Goal: Check status: Check status

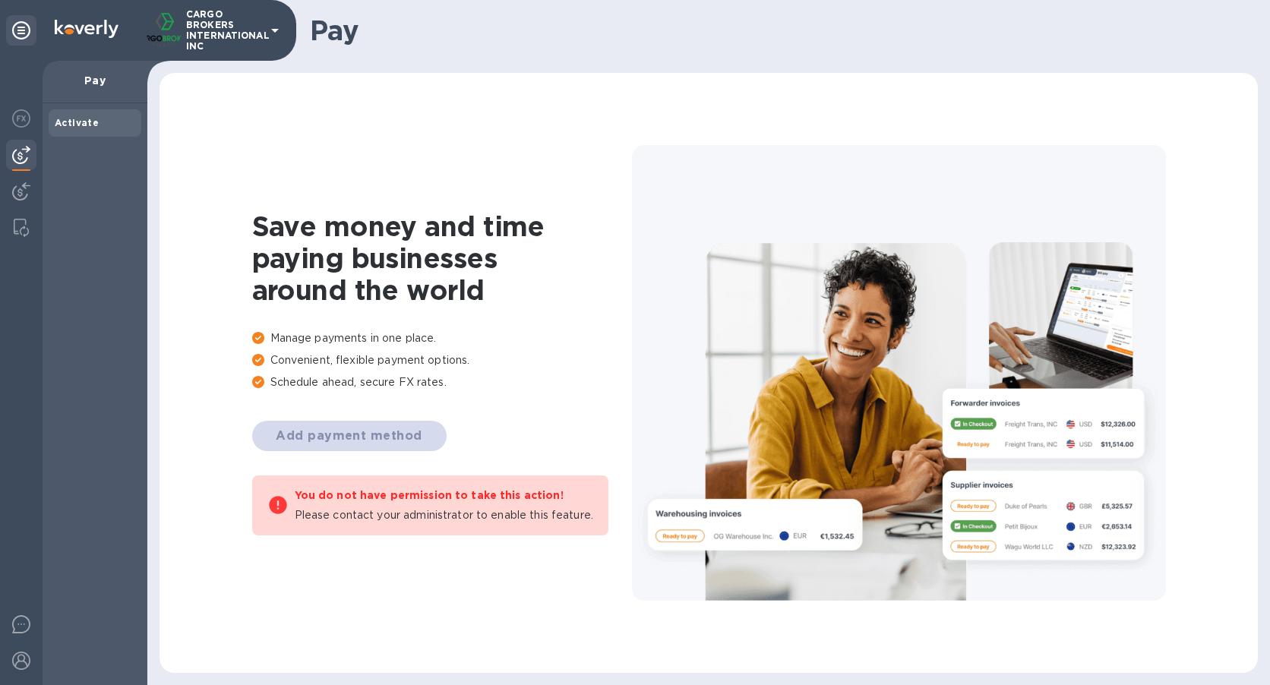
click at [27, 148] on img at bounding box center [21, 155] width 18 height 18
click at [27, 178] on div at bounding box center [21, 192] width 30 height 33
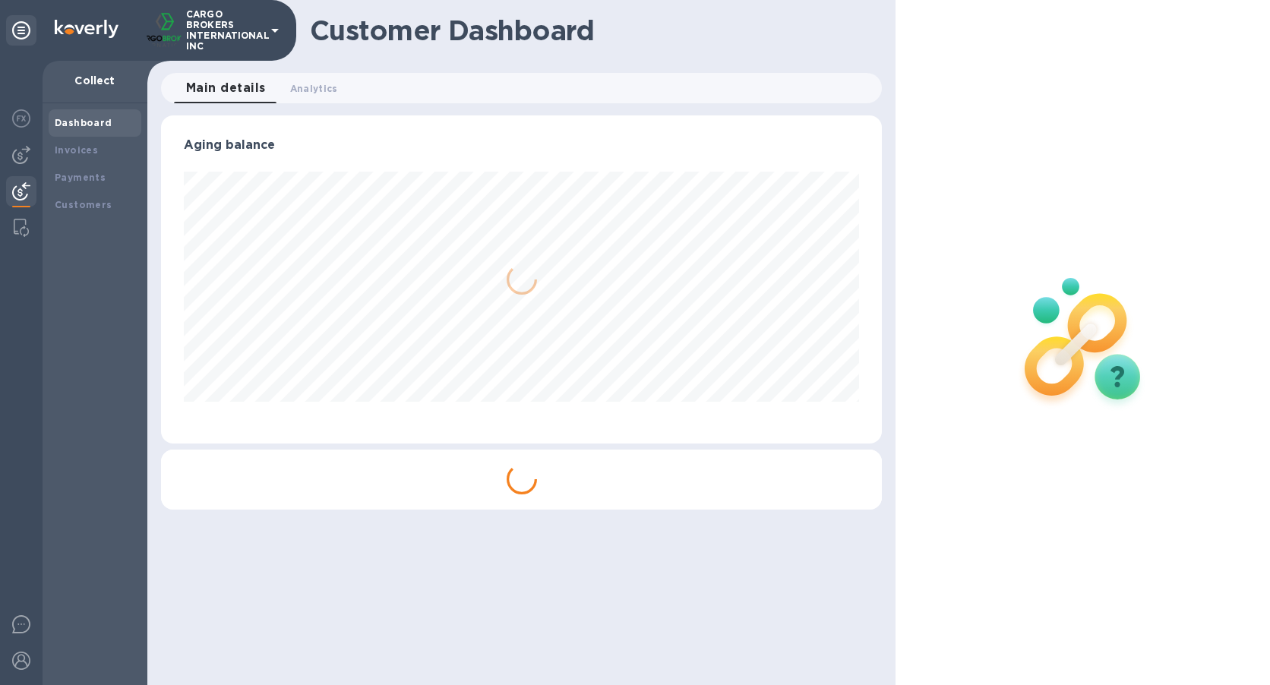
scroll to position [328, 721]
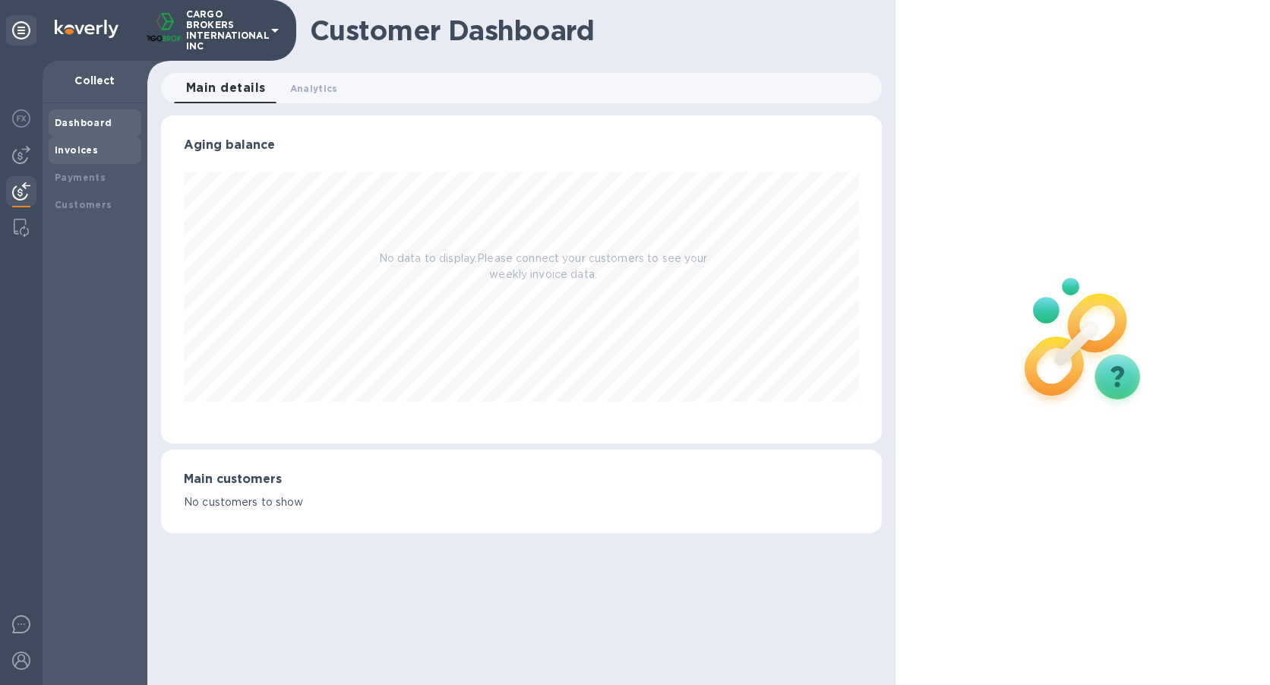
click at [71, 156] on div "Invoices" at bounding box center [95, 150] width 80 height 15
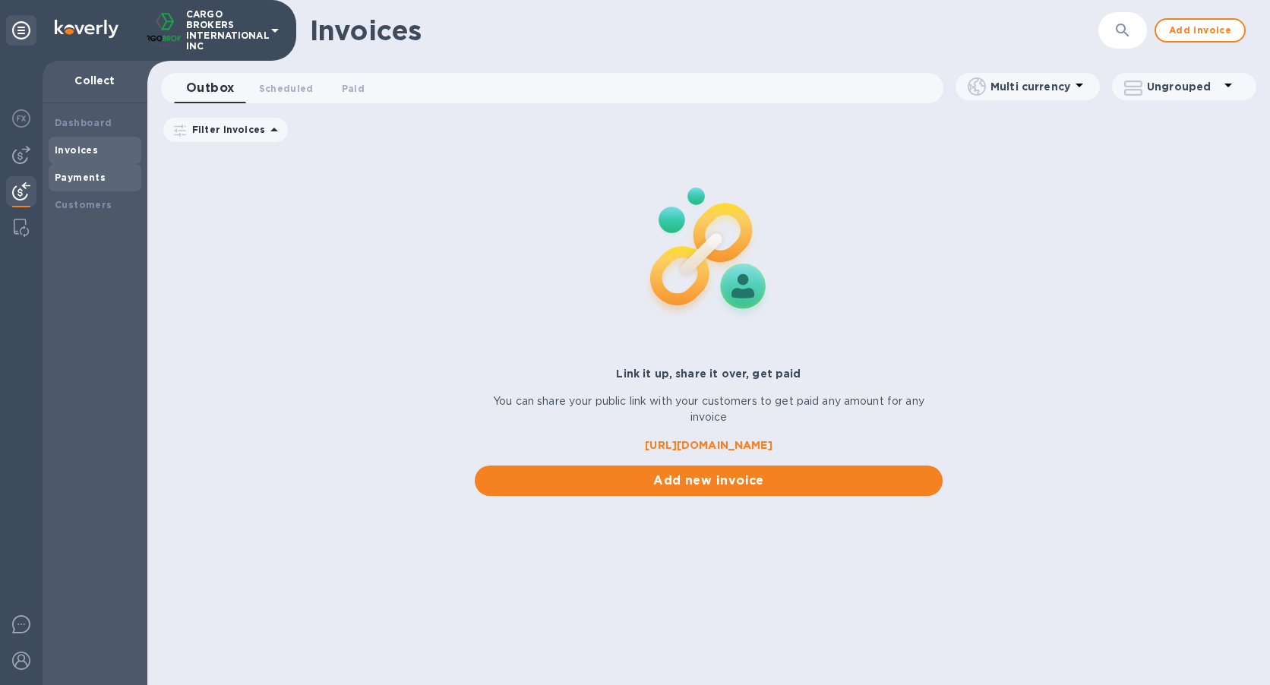
click at [83, 172] on b "Payments" at bounding box center [80, 177] width 51 height 11
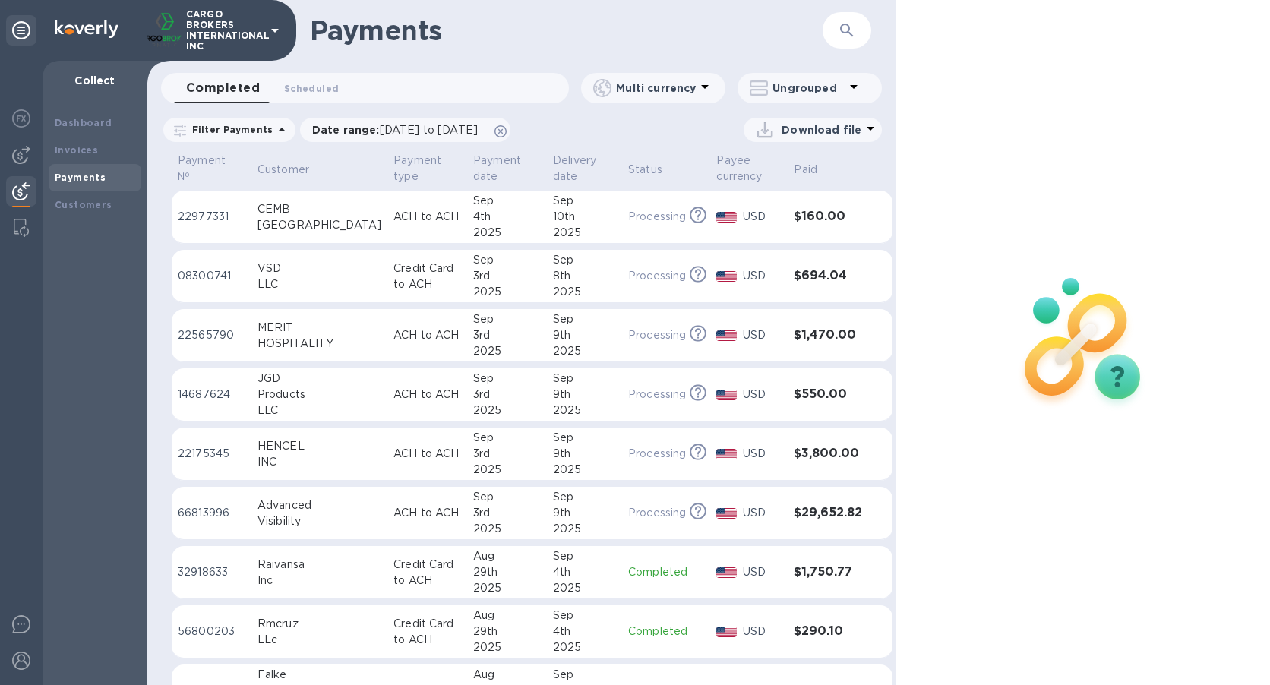
click at [1108, 628] on div at bounding box center [1082, 342] width 374 height 685
click at [622, 450] on td "Processing This payment is under compliance review, which may take up to 3 busi…" at bounding box center [666, 454] width 88 height 53
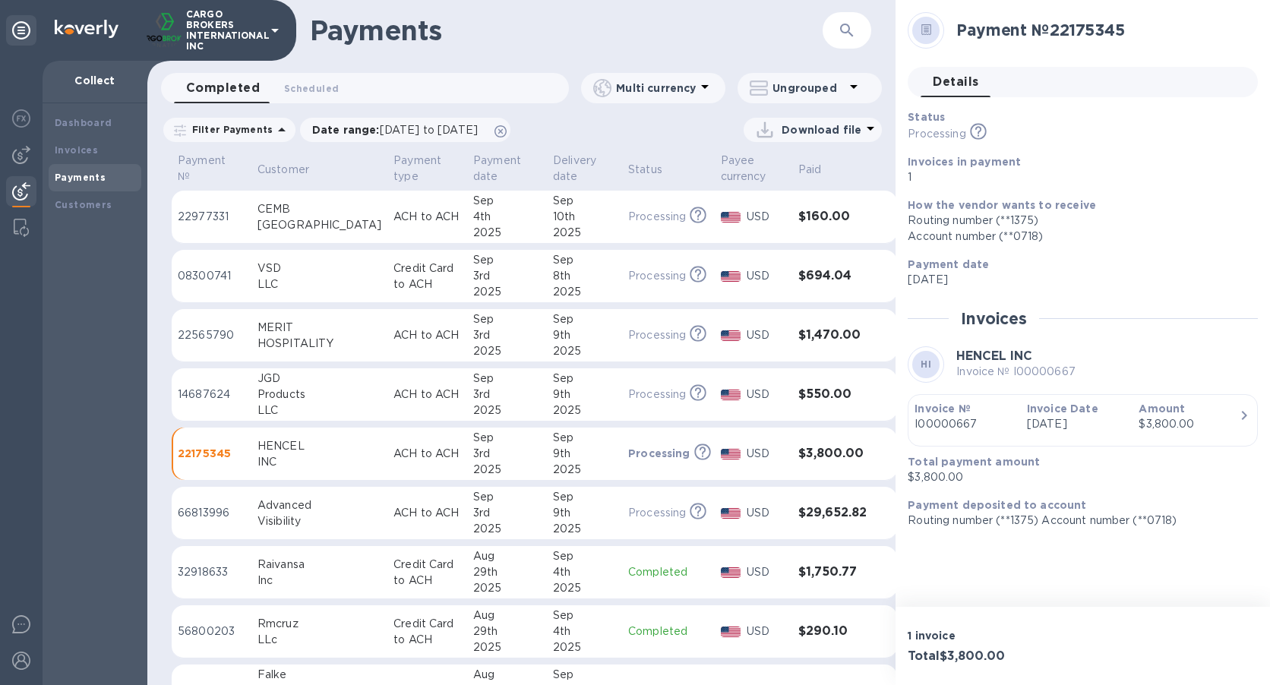
click at [1037, 636] on p "1 invoice" at bounding box center [992, 635] width 169 height 15
click at [473, 333] on div "3rd" at bounding box center [507, 335] width 68 height 16
click at [473, 233] on div "2025" at bounding box center [507, 233] width 68 height 16
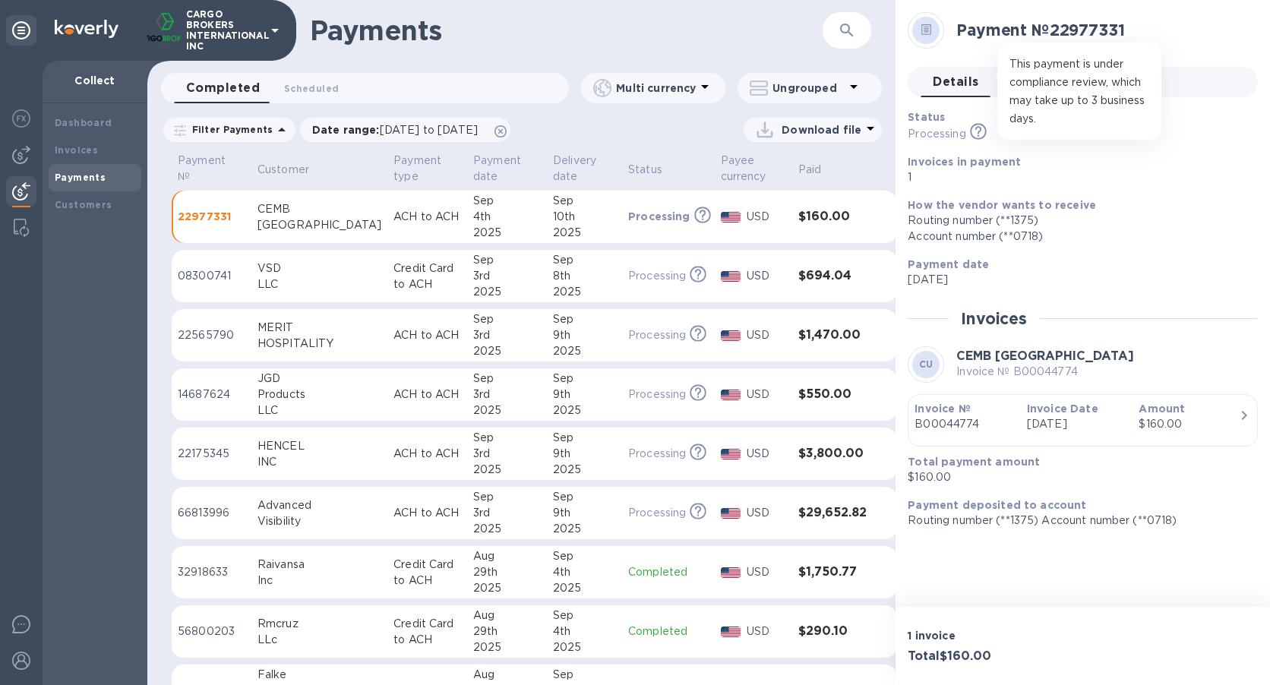
click at [972, 132] on icon at bounding box center [978, 131] width 17 height 17
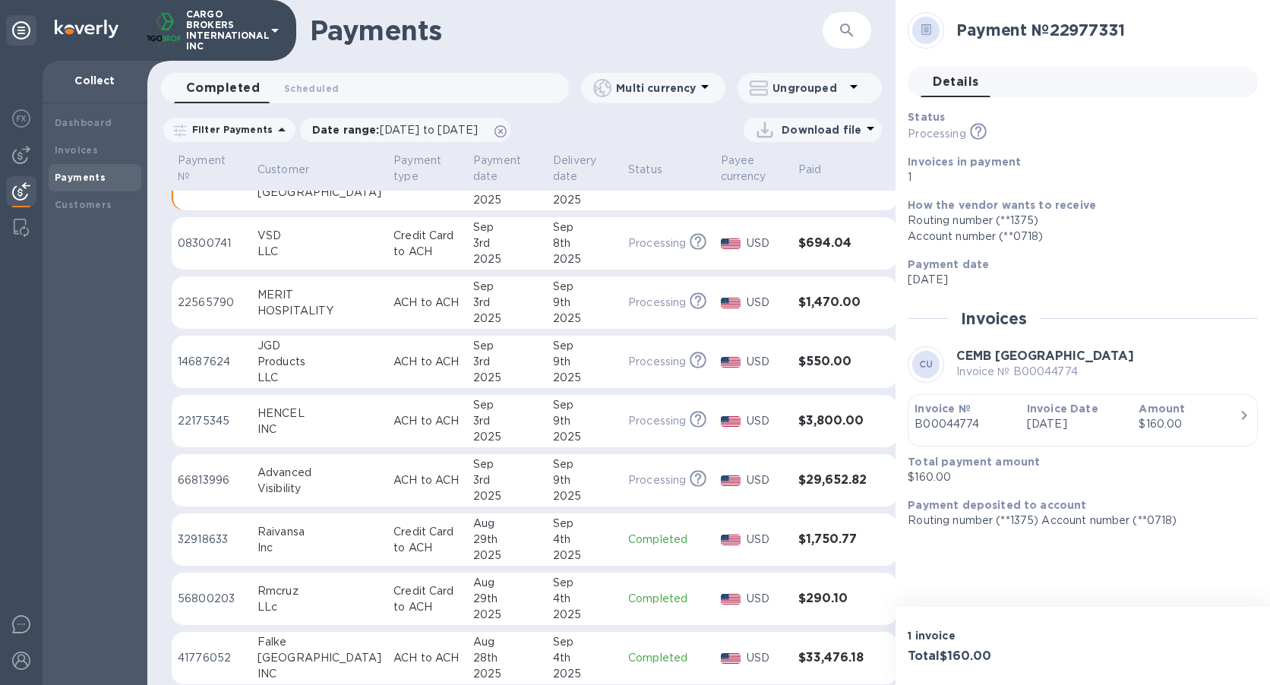
scroll to position [46, 0]
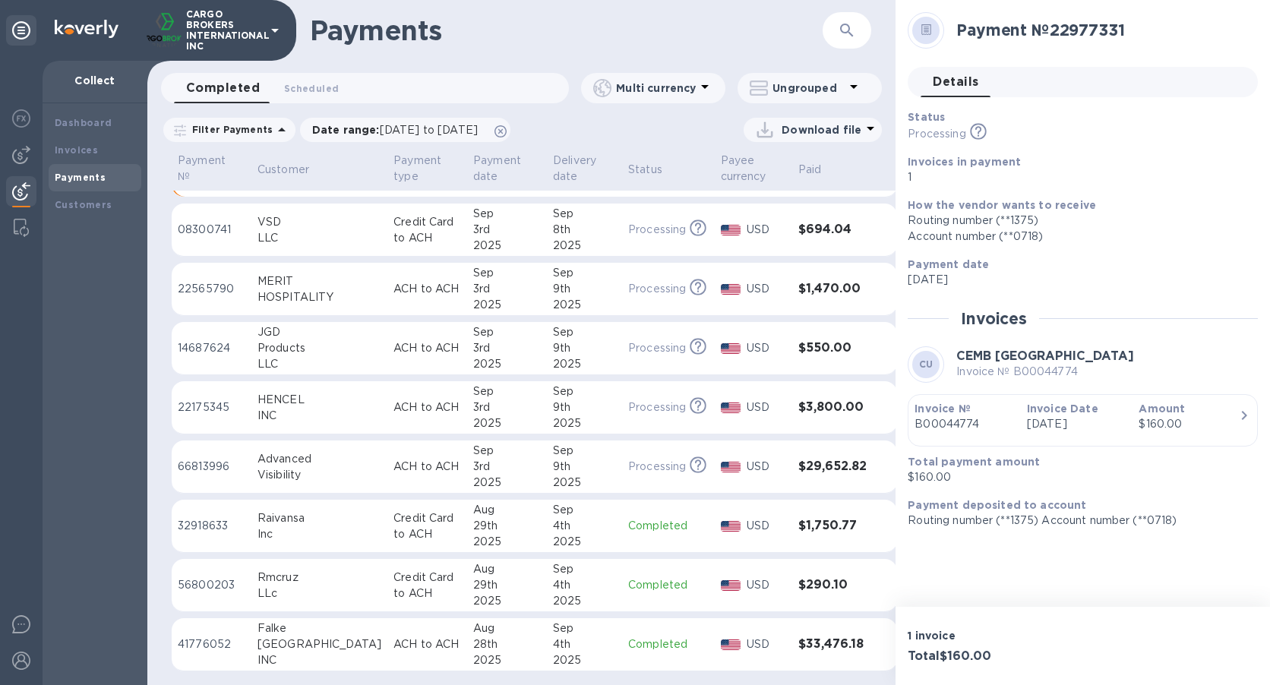
click at [473, 582] on div "29th" at bounding box center [507, 585] width 68 height 16
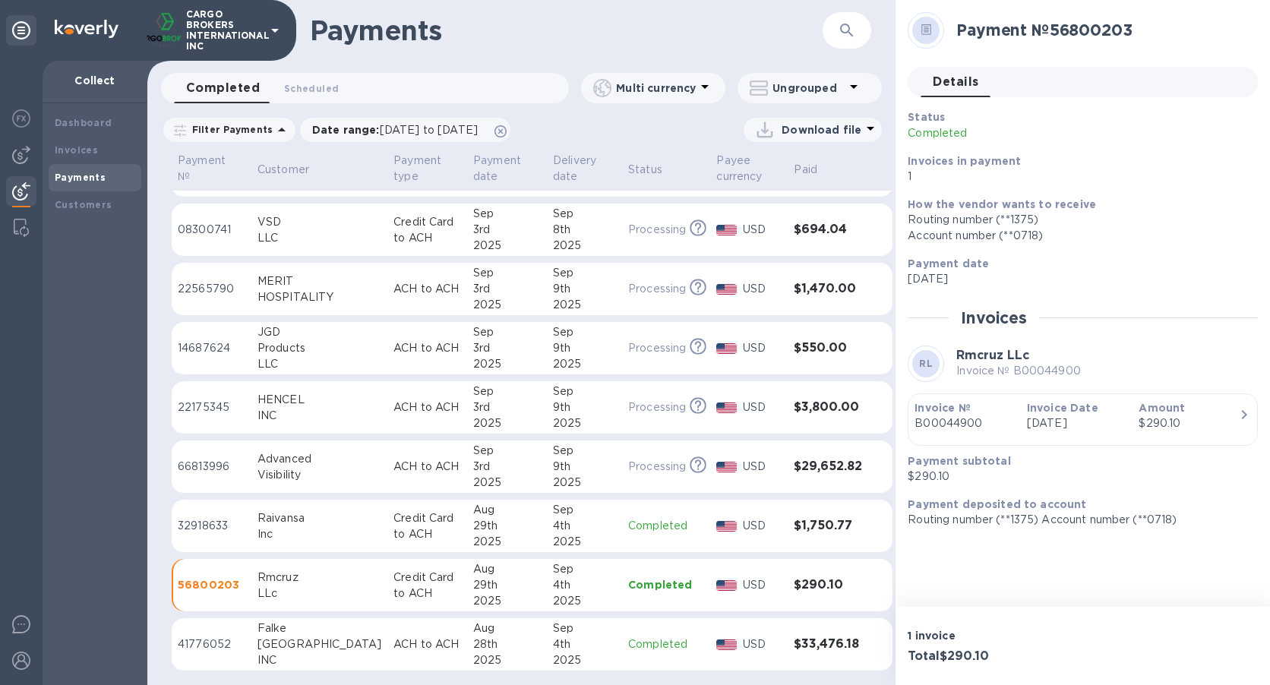
click at [473, 534] on div "2025" at bounding box center [507, 542] width 68 height 16
